Goal: Task Accomplishment & Management: Manage account settings

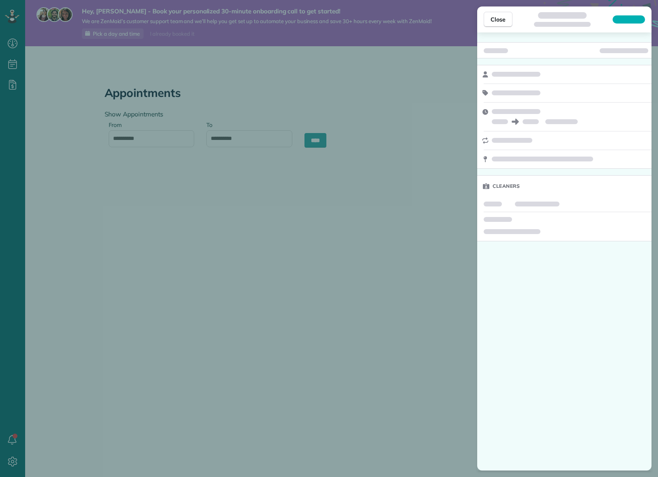
scroll to position [4, 4]
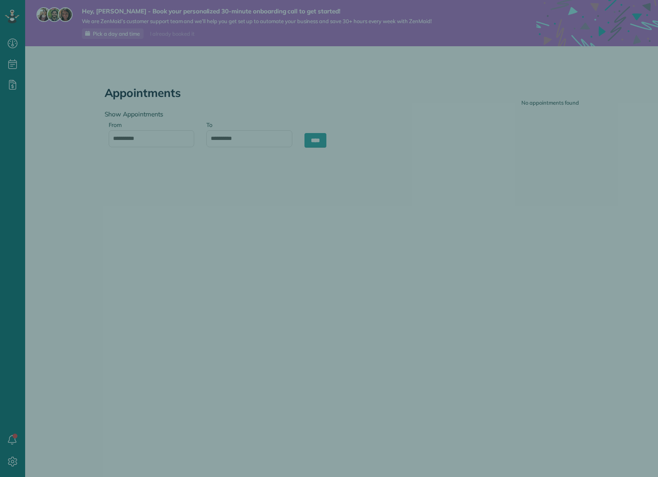
type input "**********"
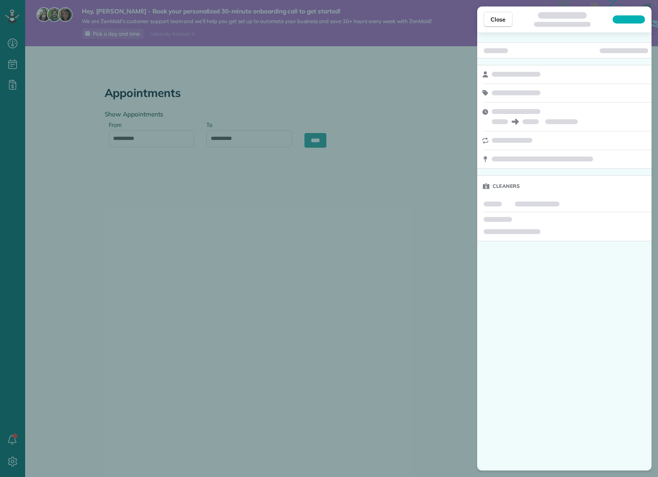
click at [156, 186] on div "Close Cleaners" at bounding box center [329, 238] width 658 height 477
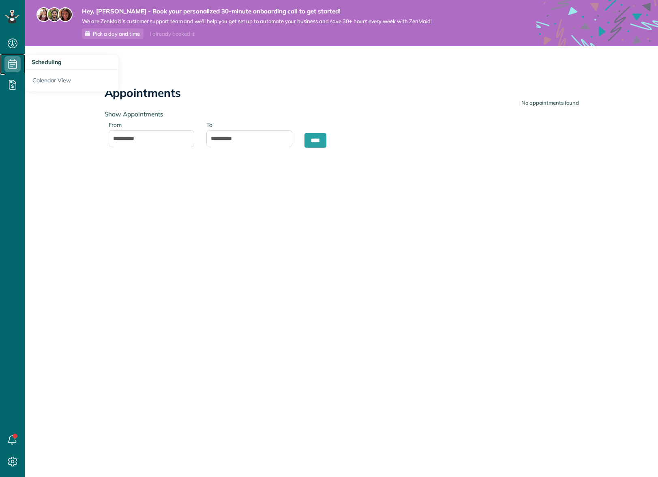
click at [11, 64] on icon at bounding box center [12, 64] width 16 height 16
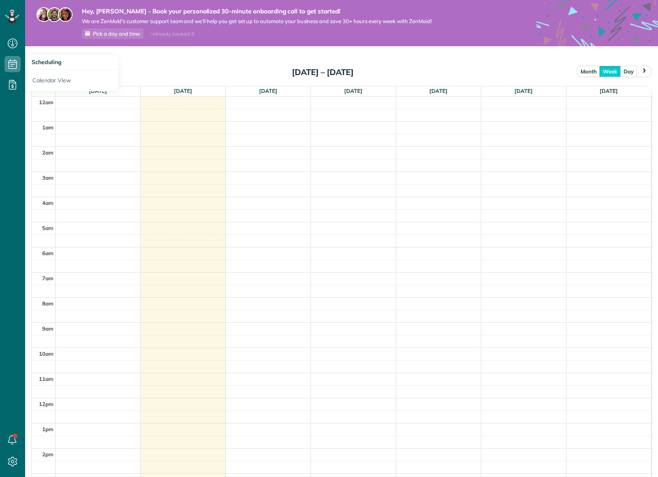
scroll to position [154, 0]
click at [15, 87] on icon at bounding box center [12, 85] width 16 height 16
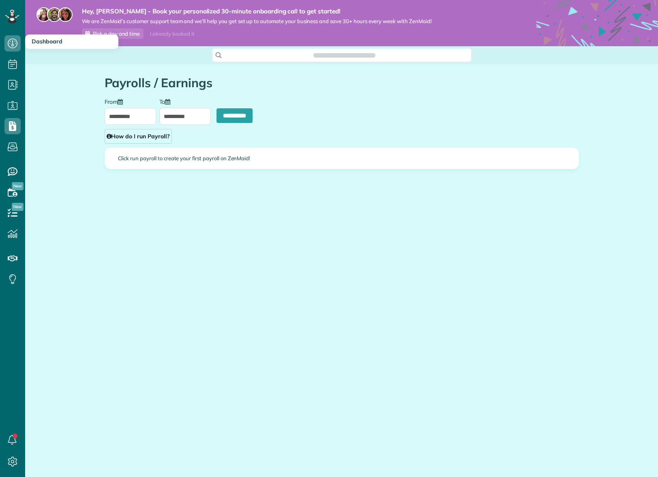
scroll to position [4, 4]
type input "**********"
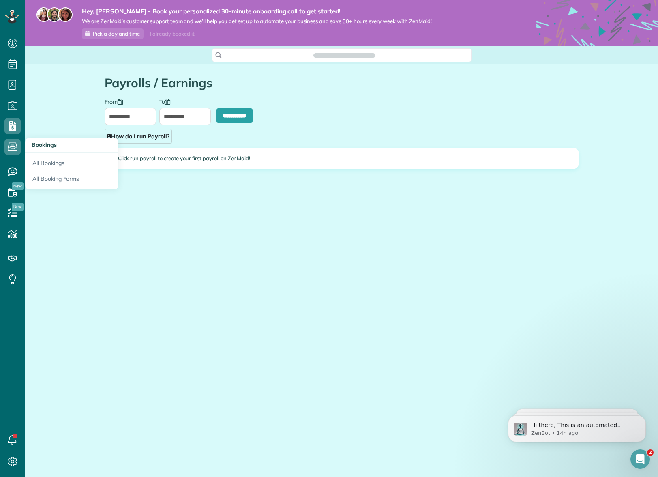
scroll to position [0, 0]
click at [57, 181] on link "All Booking Forms" at bounding box center [71, 180] width 93 height 19
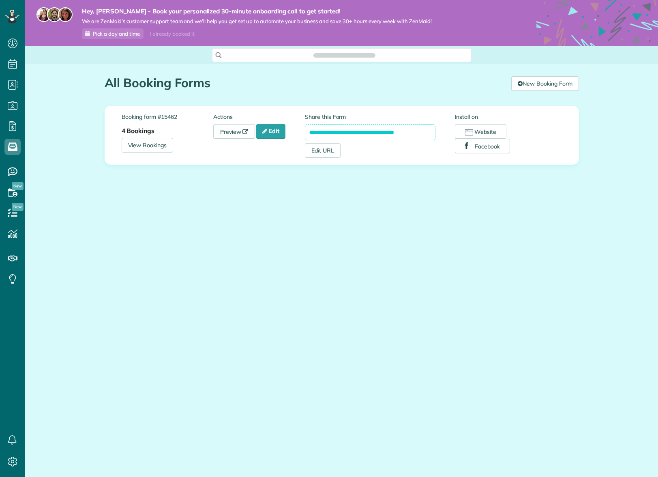
scroll to position [4, 4]
click at [276, 137] on link "Edit" at bounding box center [270, 131] width 29 height 15
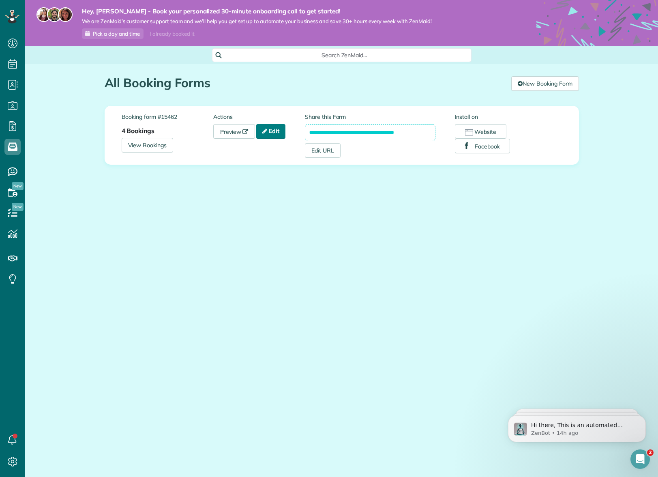
scroll to position [0, 0]
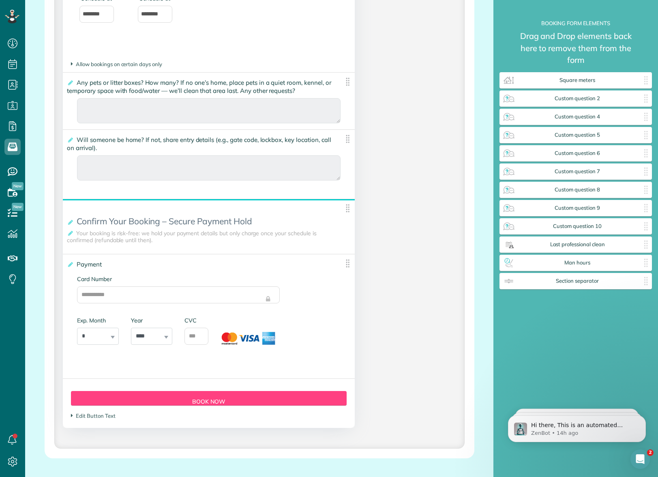
scroll to position [1910, 0]
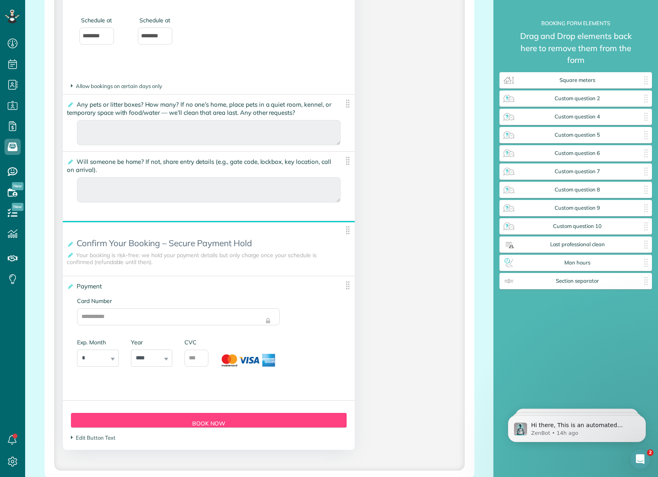
click at [347, 233] on img at bounding box center [348, 230] width 10 height 10
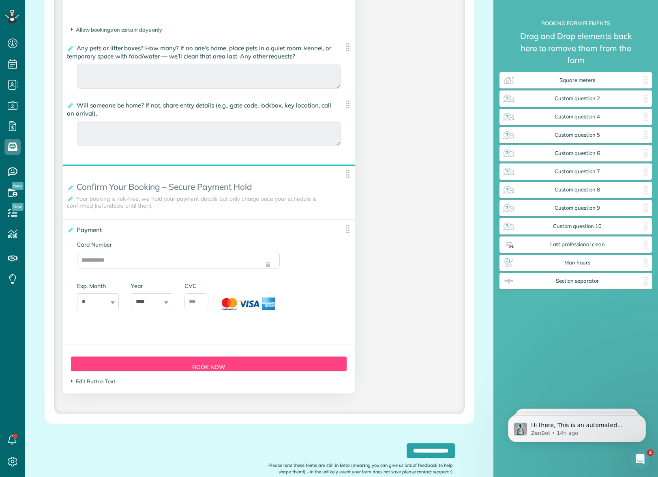
scroll to position [2013, 0]
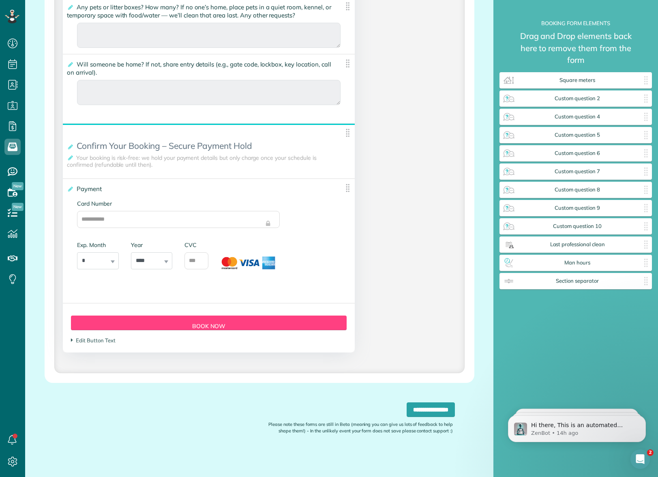
click at [347, 128] on img at bounding box center [348, 133] width 10 height 10
click at [602, 310] on div "**********" at bounding box center [575, 186] width 152 height 332
click at [63, 249] on link "All Reports" at bounding box center [71, 248] width 93 height 19
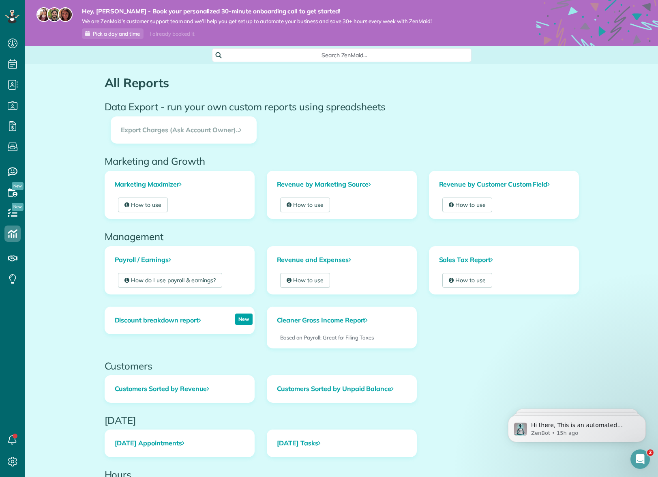
click at [219, 129] on h3 "Export Charges (Ask Account Owner).." at bounding box center [183, 130] width 145 height 27
drag, startPoint x: 119, startPoint y: 130, endPoint x: 259, endPoint y: 128, distance: 139.4
click at [259, 128] on div "Export Charges (Ask Account Owner).." at bounding box center [184, 136] width 158 height 40
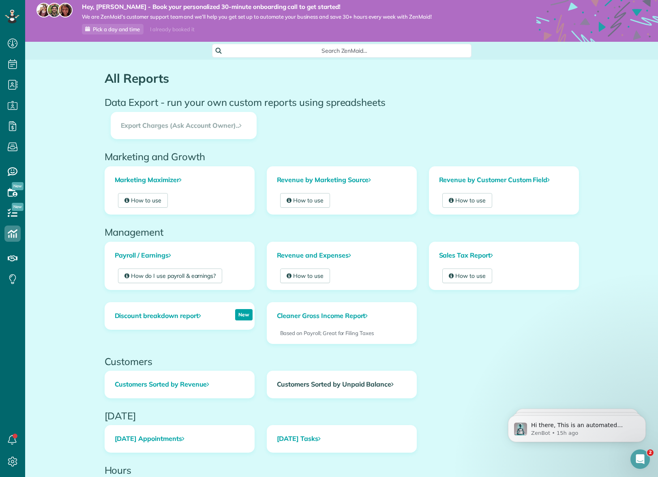
scroll to position [2, 0]
